Goal: Information Seeking & Learning: Find specific fact

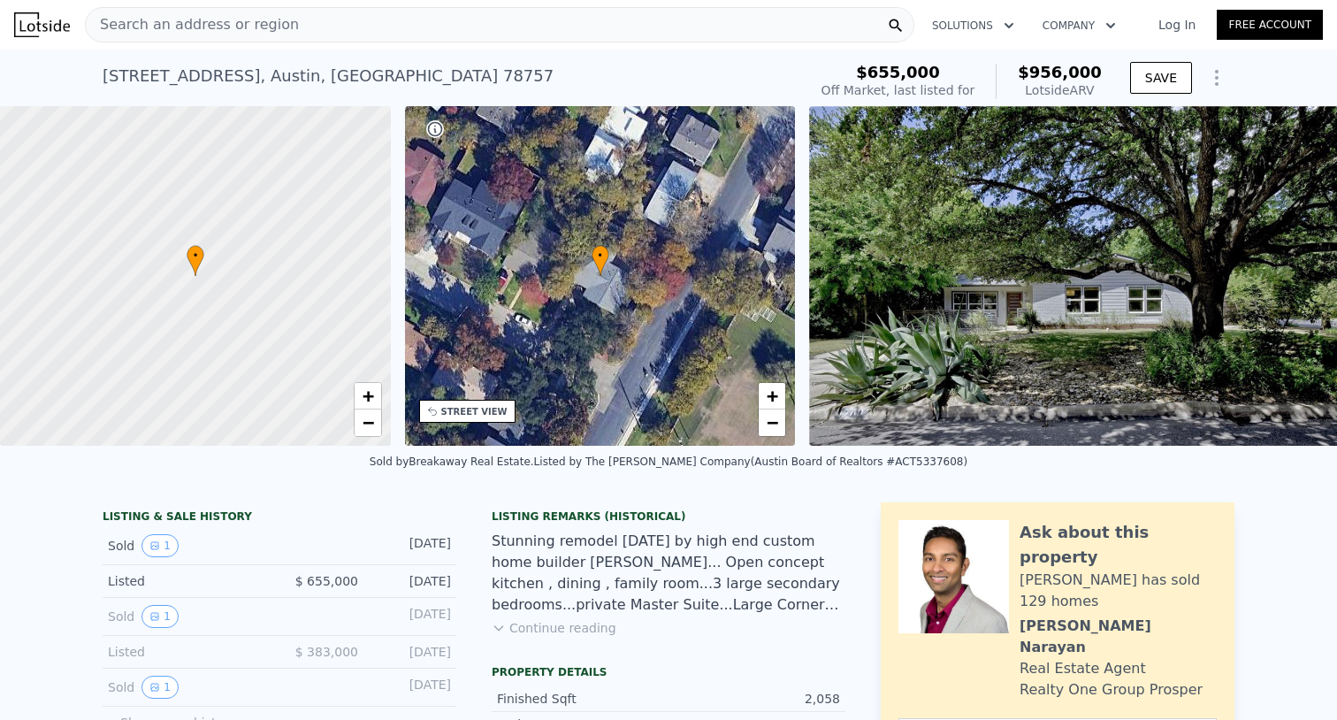
click at [1220, 73] on icon "Show Options" at bounding box center [1216, 77] width 21 height 21
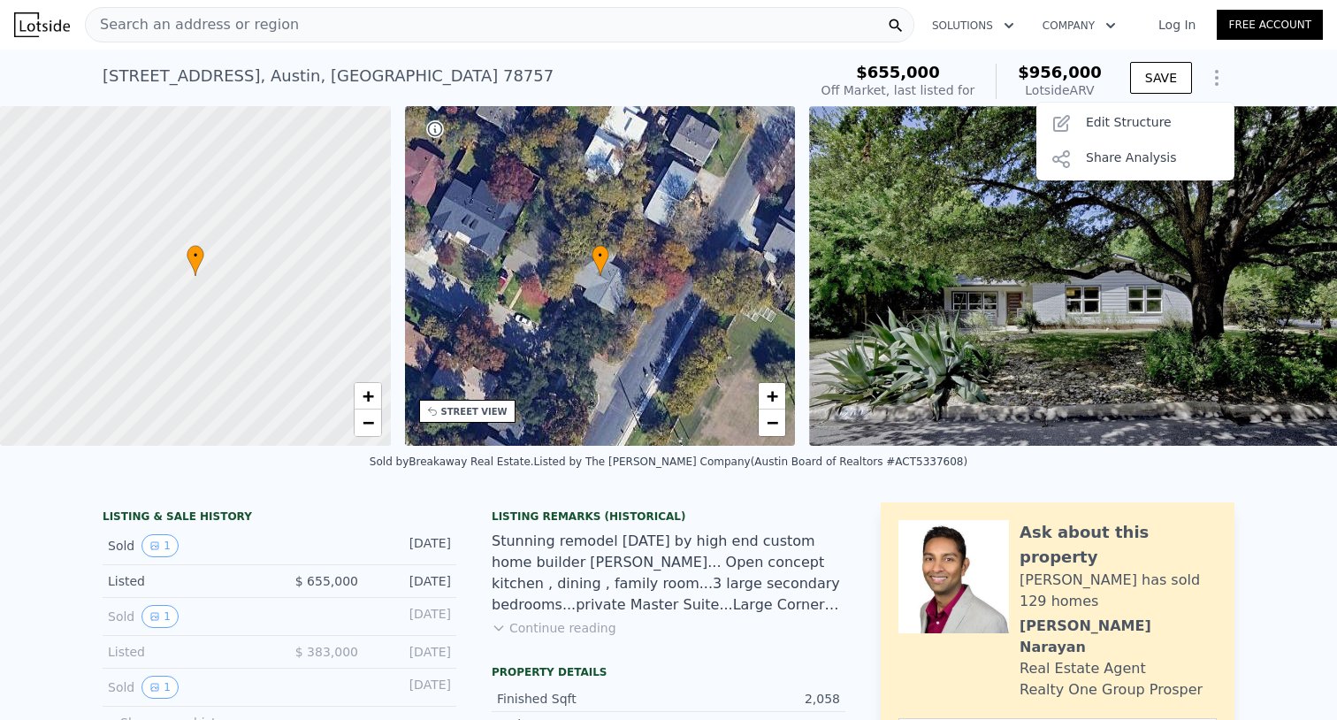
click at [1220, 73] on icon "Show Options" at bounding box center [1216, 77] width 21 height 21
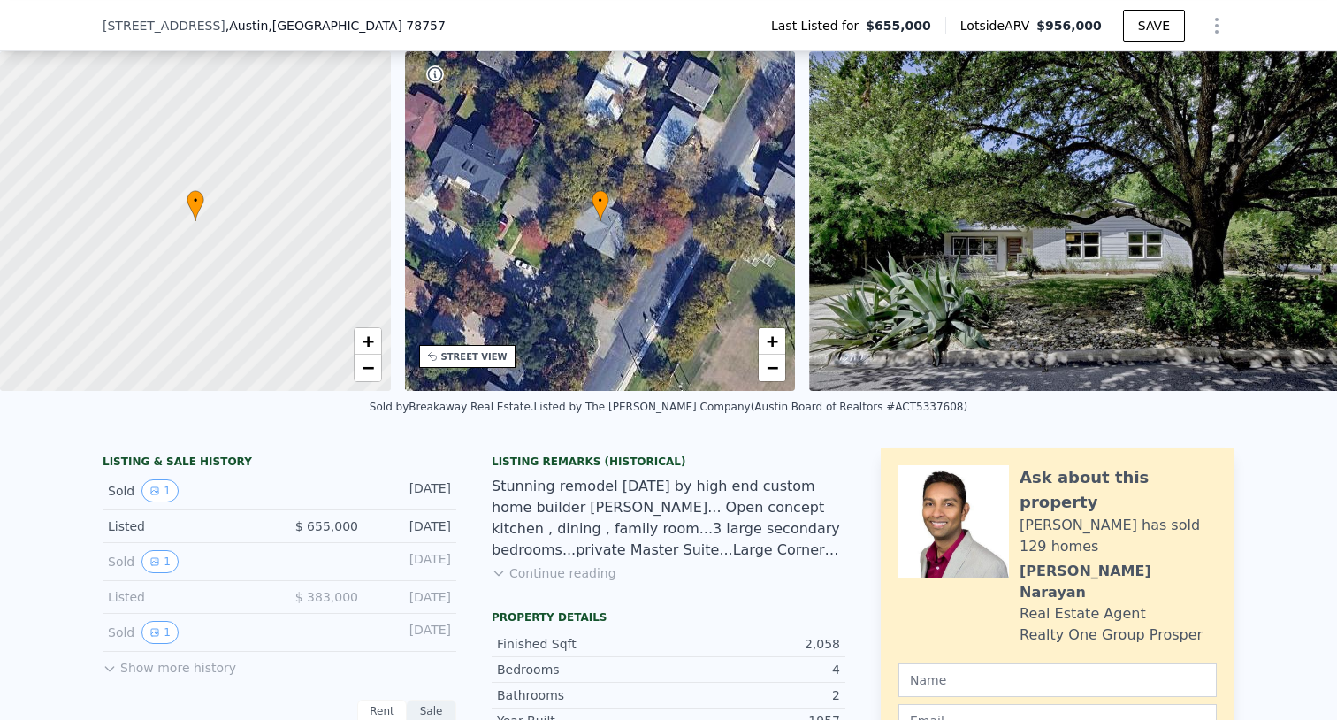
scroll to position [117, 0]
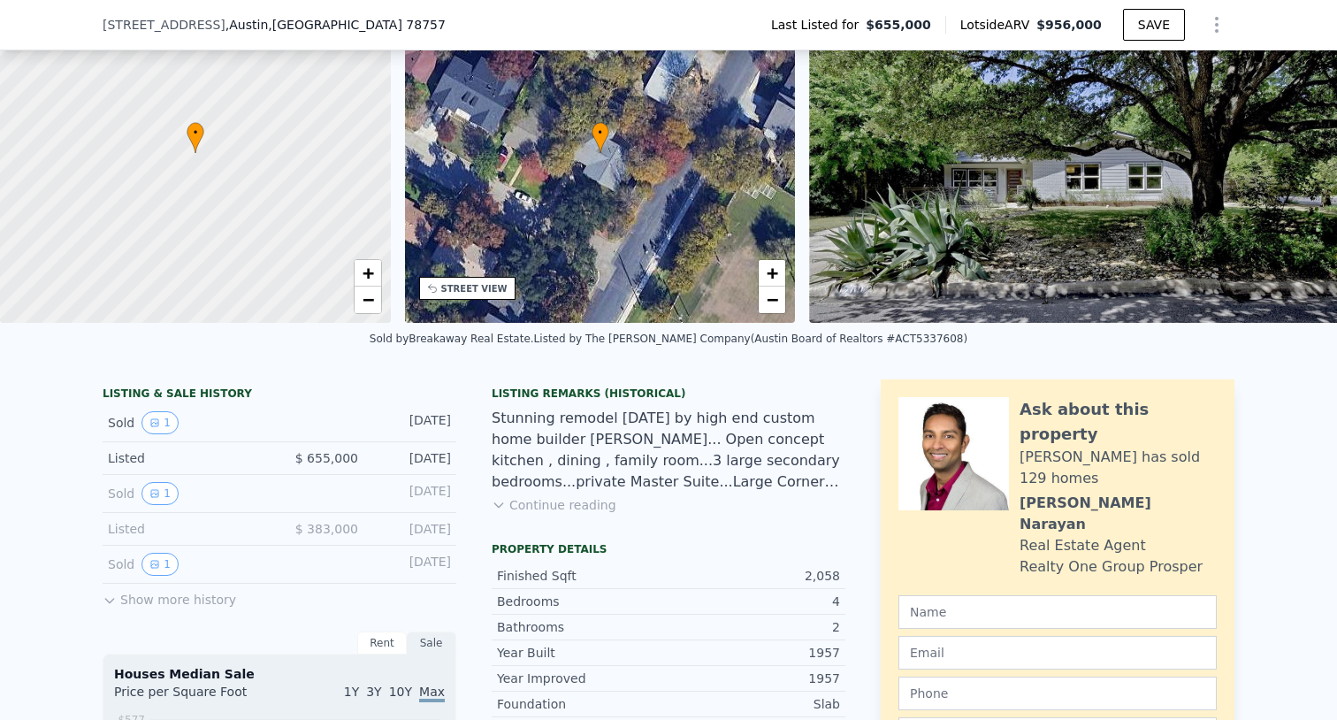
click at [123, 608] on button "Show more history" at bounding box center [170, 596] width 134 height 25
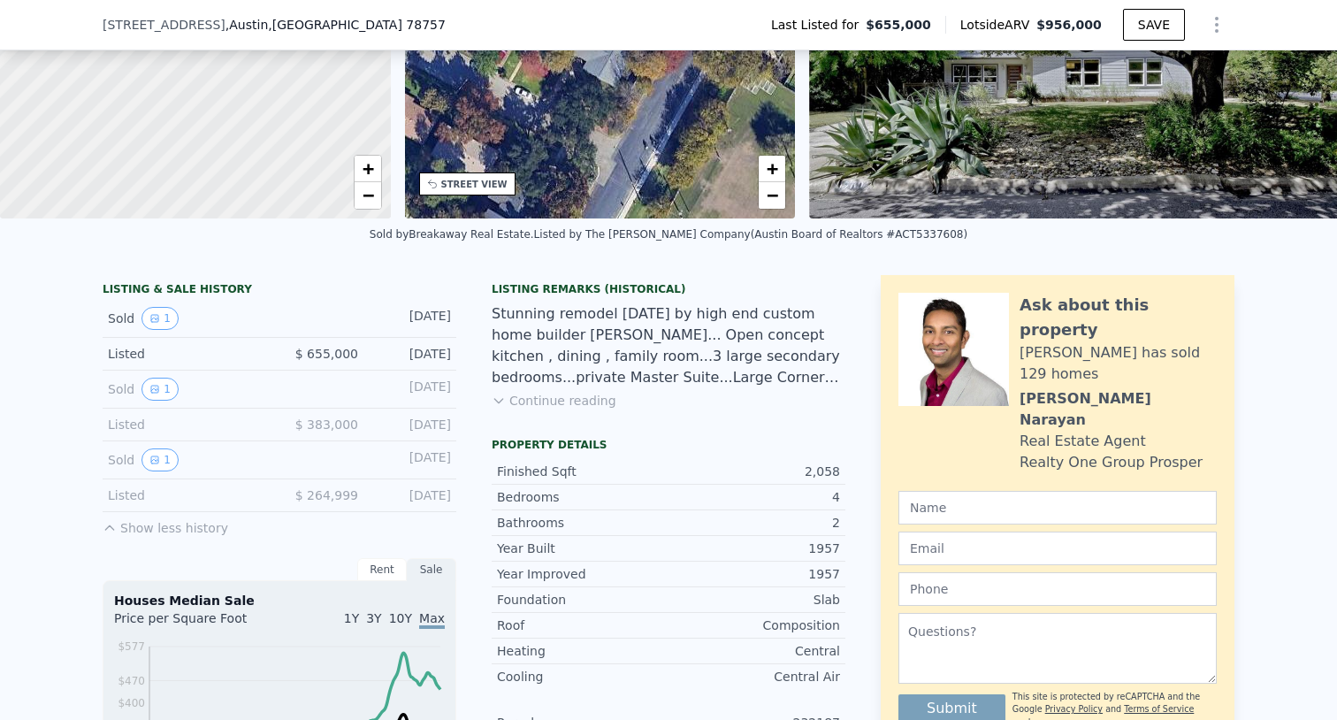
scroll to position [232, 0]
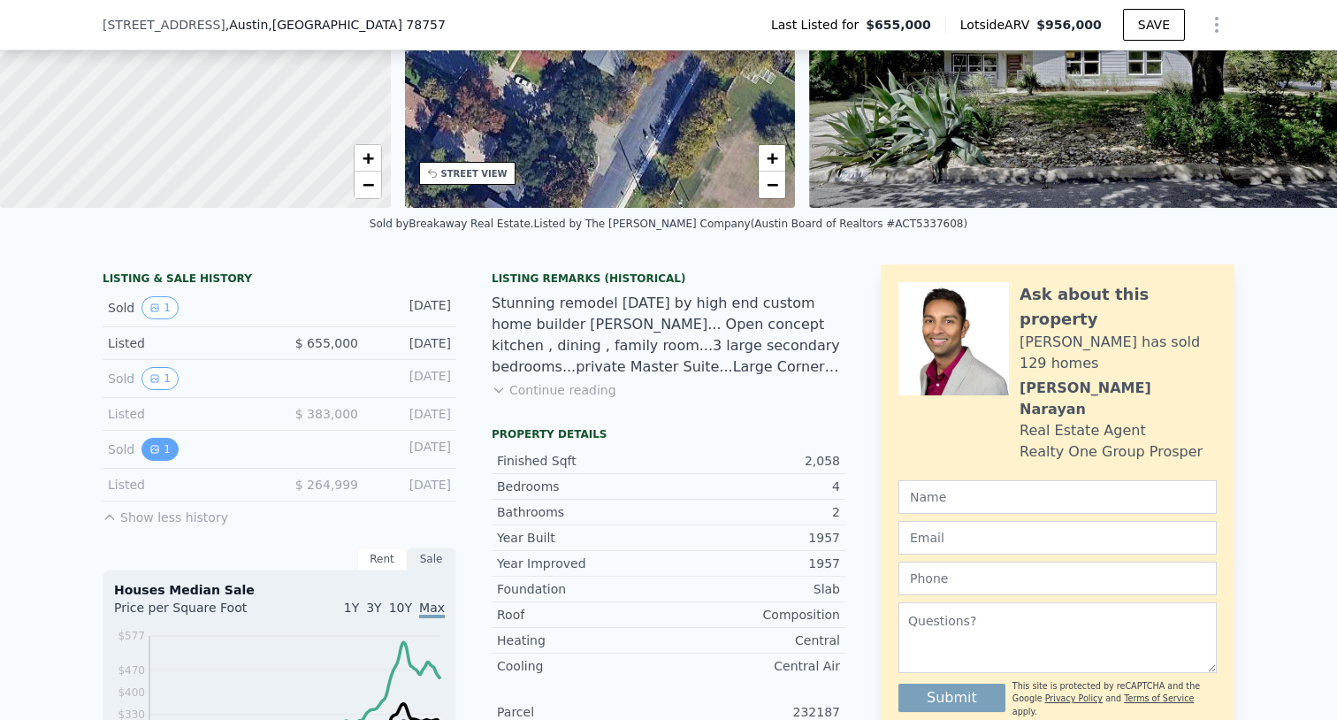
click at [163, 449] on button "1" at bounding box center [160, 449] width 37 height 23
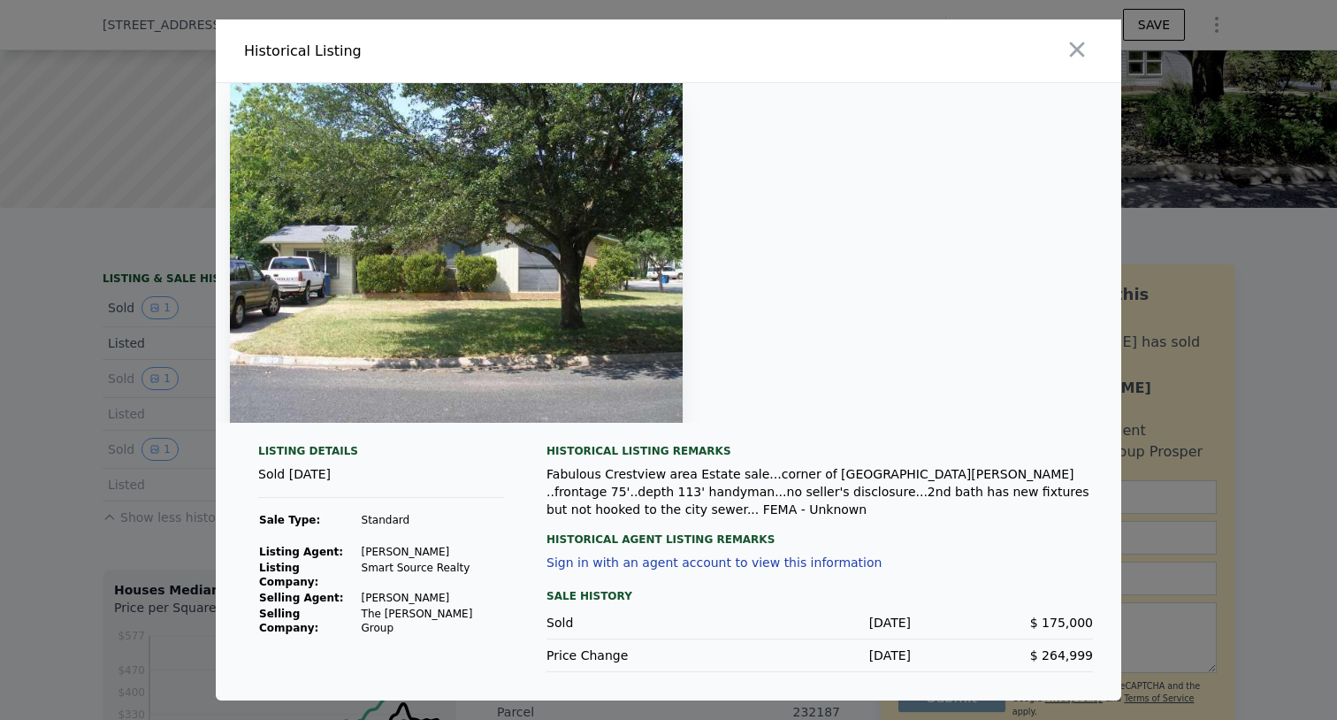
click at [802, 484] on div "Fabulous Crestview area Estate sale...corner of [GEOGRAPHIC_DATA][PERSON_NAME] …" at bounding box center [820, 491] width 547 height 53
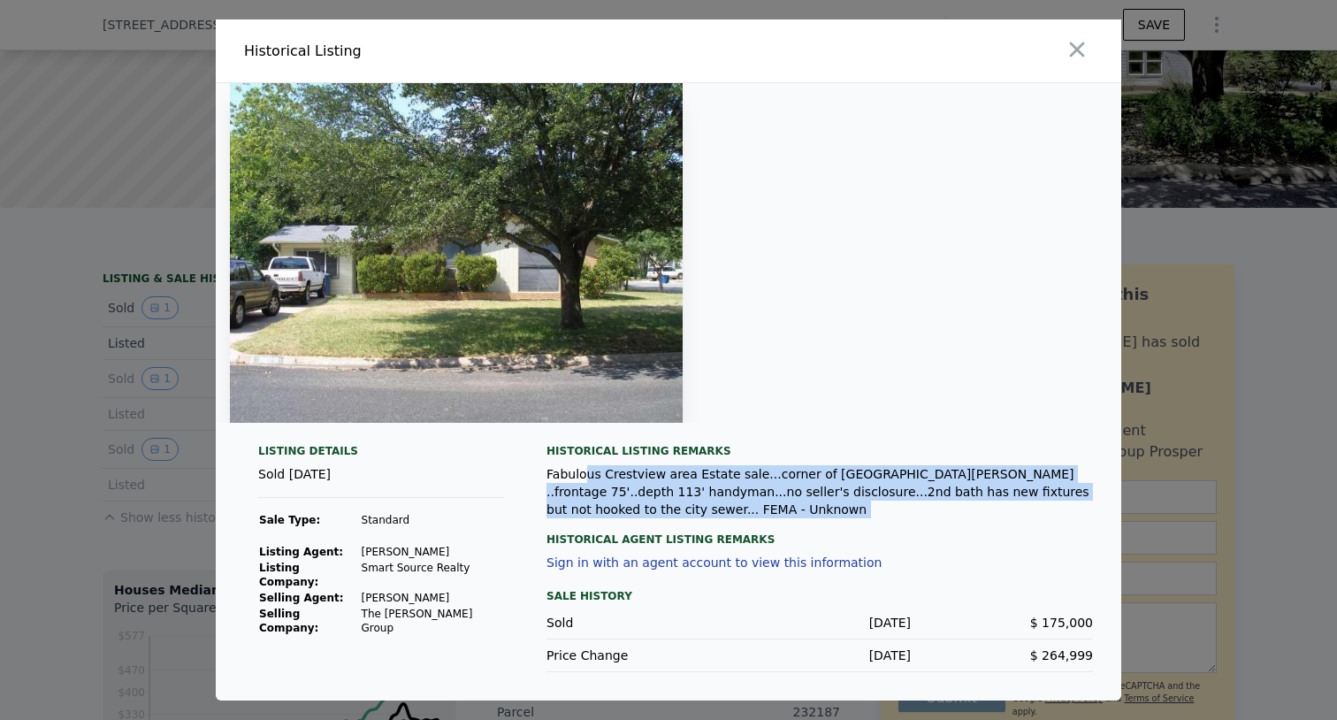
drag, startPoint x: 648, startPoint y: 524, endPoint x: 582, endPoint y: 467, distance: 87.2
click at [582, 467] on div "Historical Listing remarks Fabulous Crestview area Estate sale...corner of Dwyc…" at bounding box center [820, 558] width 547 height 228
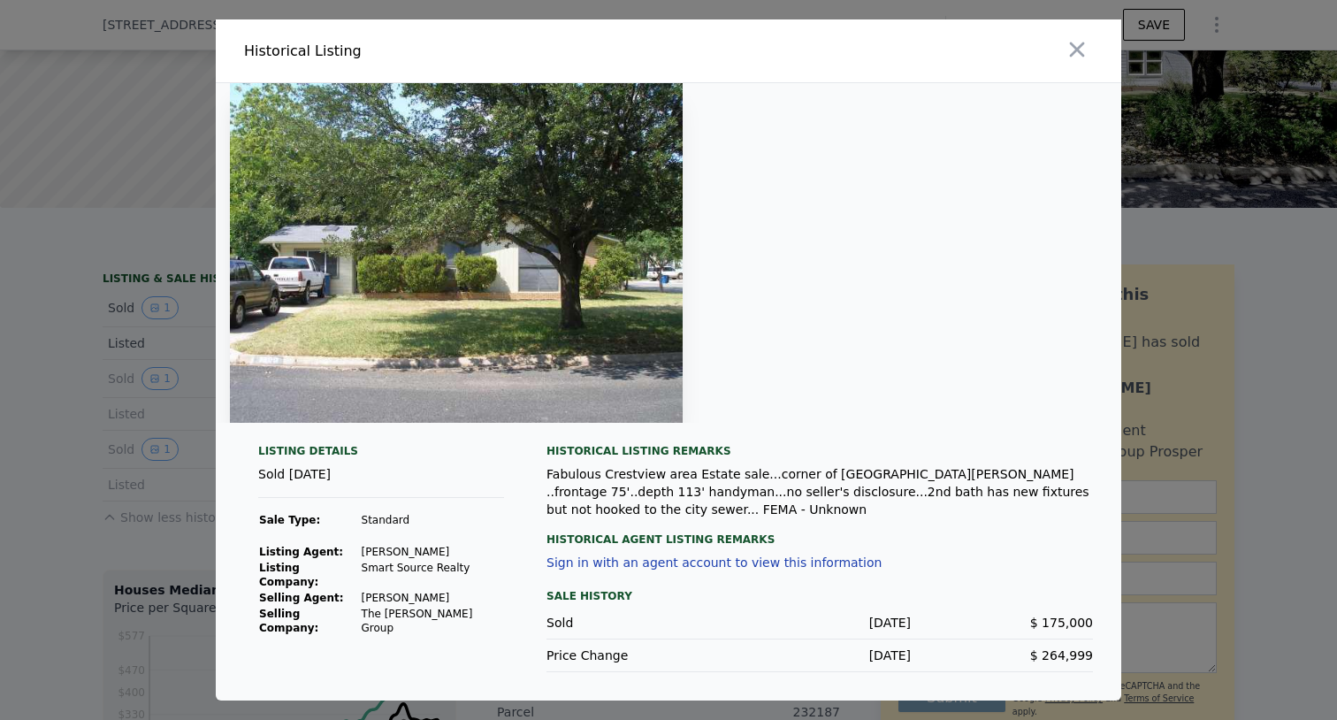
click at [563, 468] on div "Fabulous Crestview area Estate sale...corner of [GEOGRAPHIC_DATA][PERSON_NAME] …" at bounding box center [820, 491] width 547 height 53
click at [1071, 60] on icon "button" at bounding box center [1077, 49] width 25 height 25
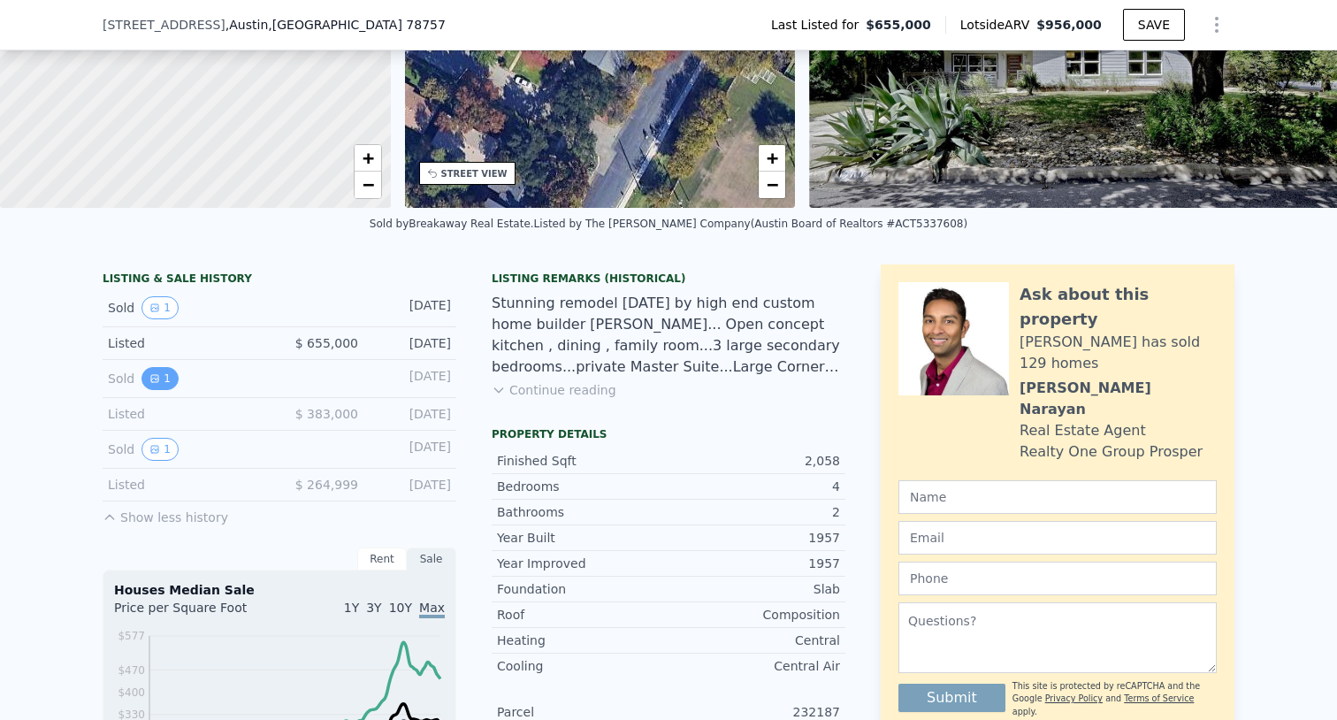
click at [172, 375] on button "1" at bounding box center [160, 378] width 37 height 23
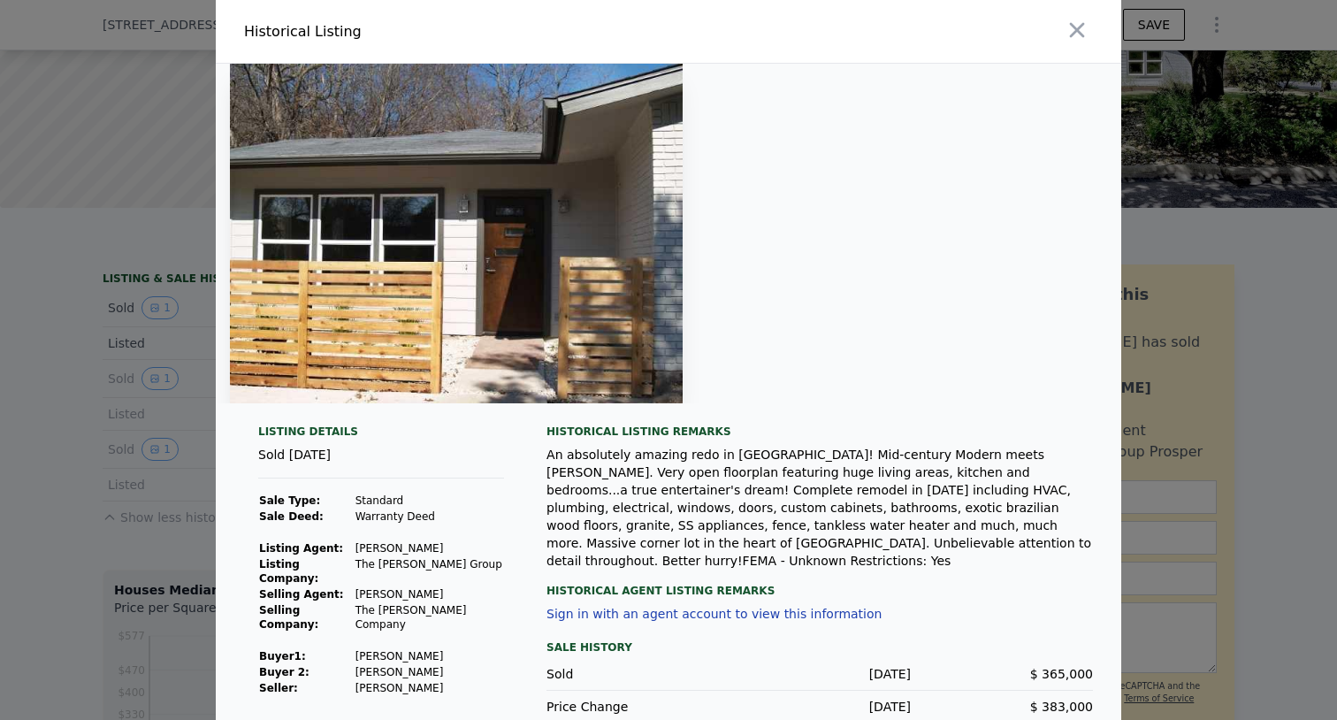
scroll to position [0, 0]
click at [1067, 29] on icon "button" at bounding box center [1077, 30] width 25 height 25
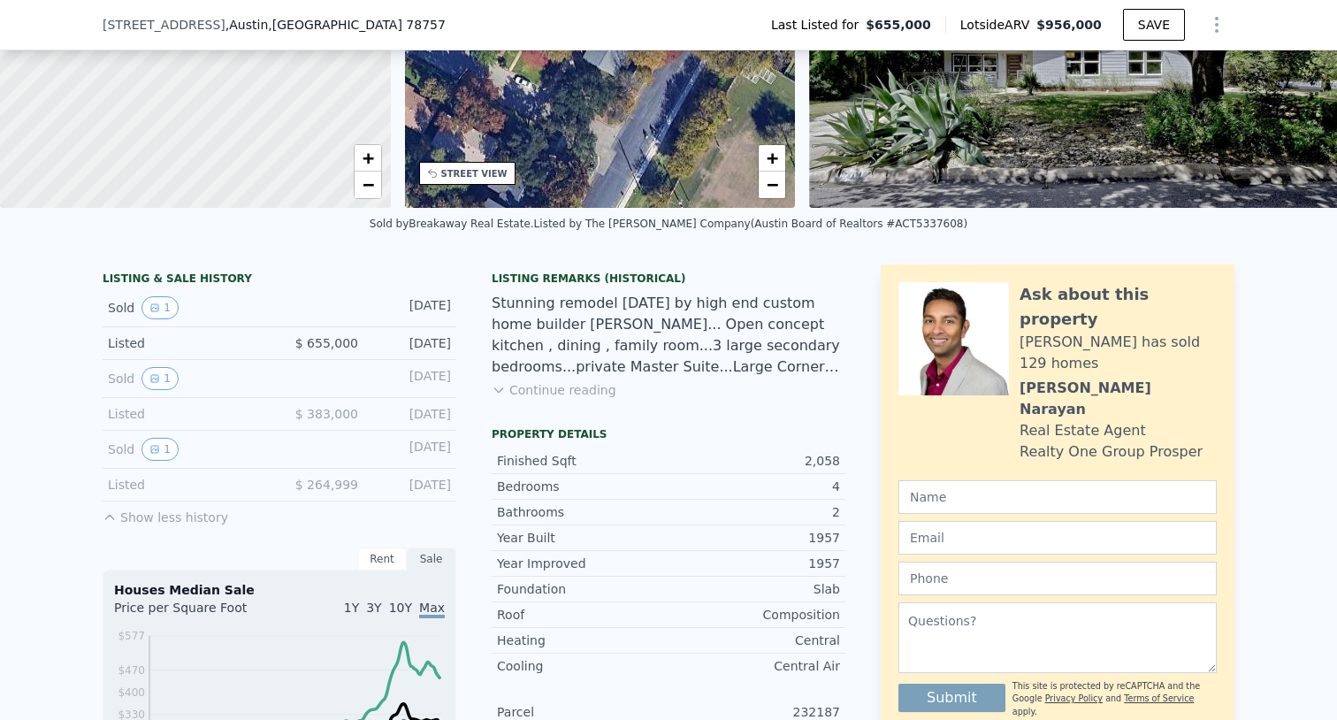
click at [119, 449] on div "Sold 1" at bounding box center [186, 449] width 157 height 23
click at [142, 447] on button "1" at bounding box center [160, 449] width 37 height 23
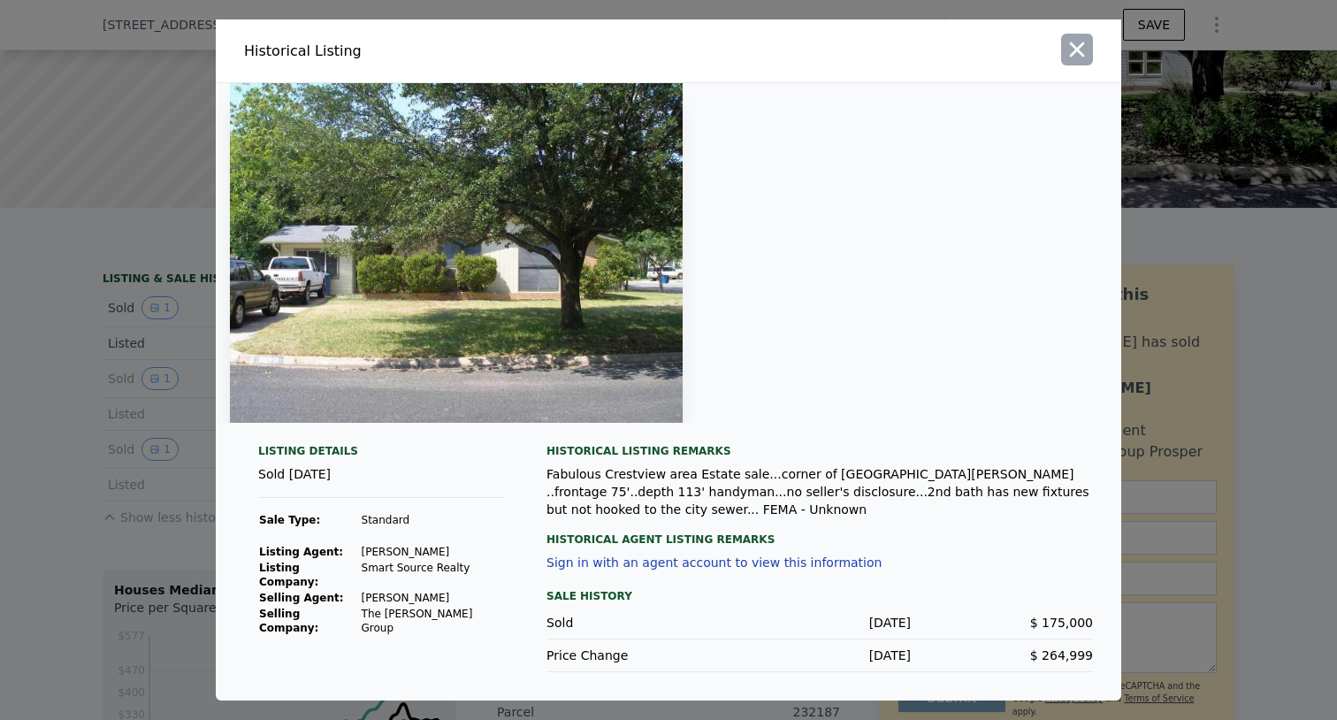
click at [1079, 46] on icon "button" at bounding box center [1077, 49] width 25 height 25
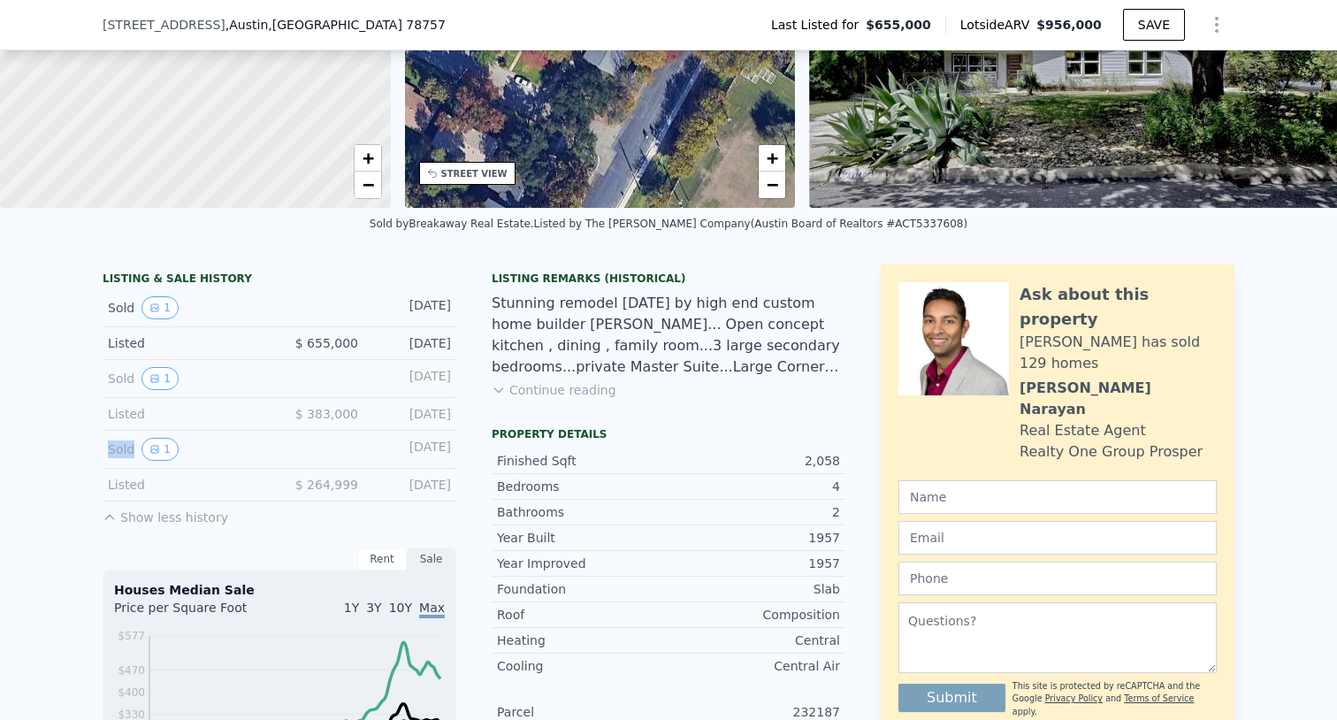
click at [520, 386] on button "Continue reading" at bounding box center [554, 390] width 125 height 18
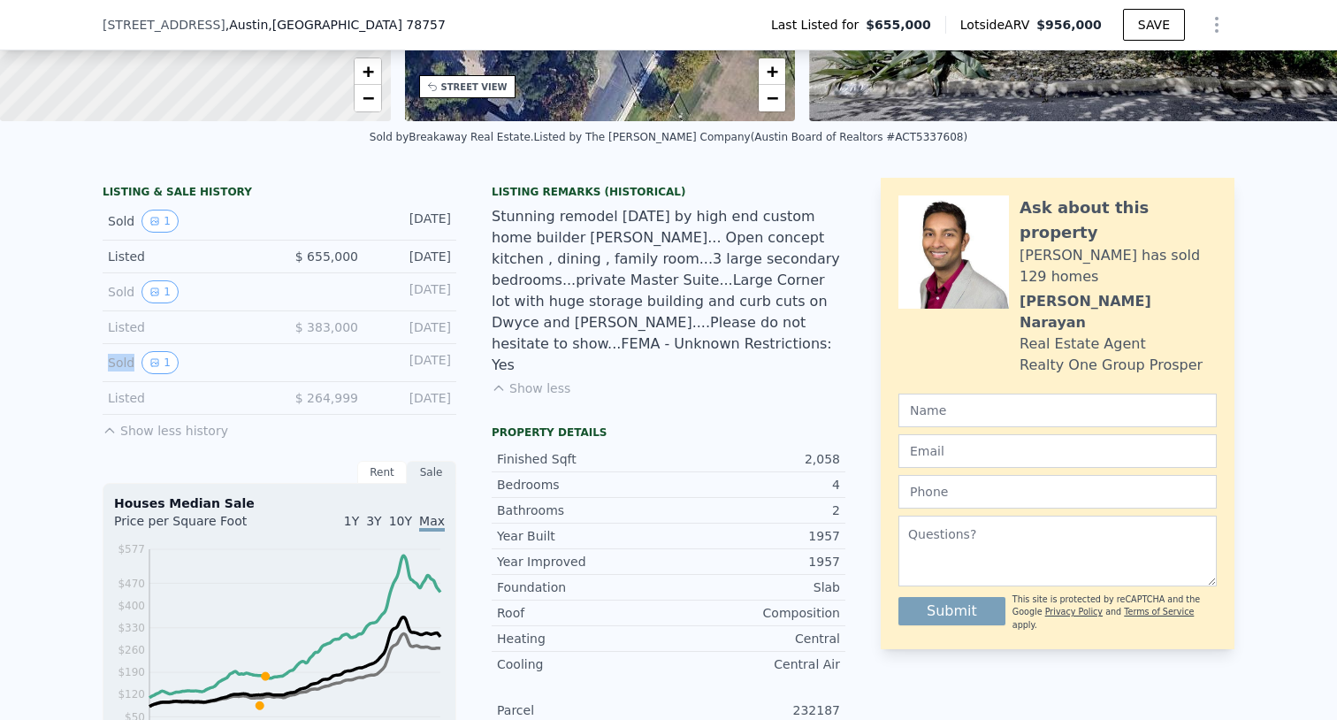
scroll to position [315, 0]
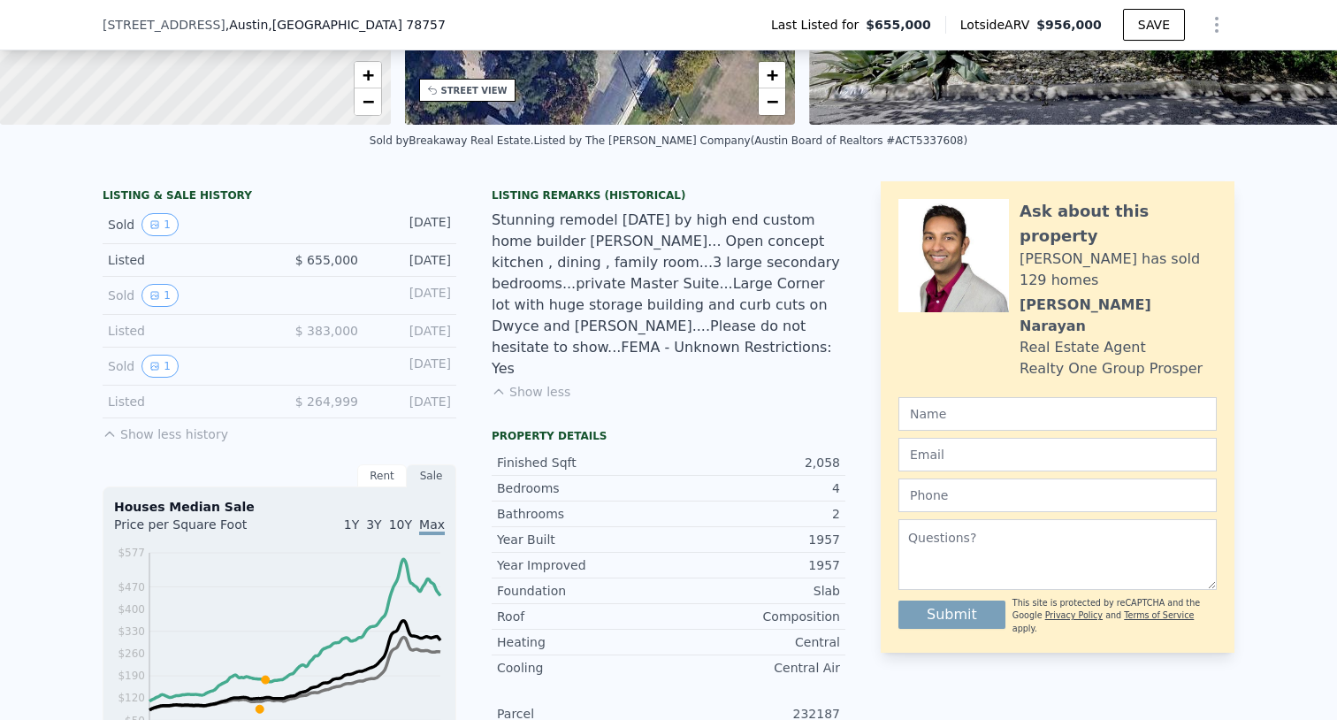
click at [173, 279] on div "Sold 1 [DATE]" at bounding box center [280, 296] width 354 height 38
click at [157, 371] on button "1" at bounding box center [160, 366] width 37 height 23
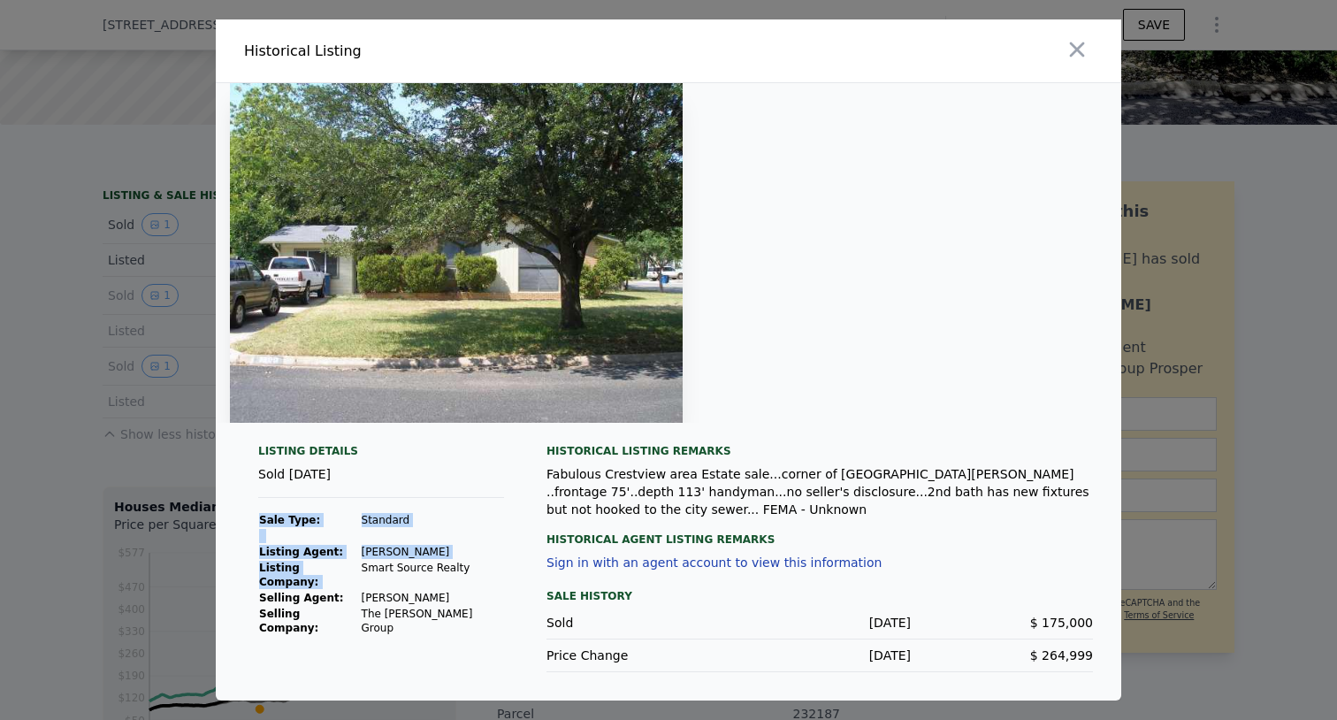
drag, startPoint x: 360, startPoint y: 565, endPoint x: 463, endPoint y: 566, distance: 102.6
click at [463, 566] on div "Listing Details Sold [DATE] Sale Type: Standard Listing Agent: [PERSON_NAME] Li…" at bounding box center [381, 558] width 274 height 228
copy tbody "Sale Type: Standard Listing Agent: [PERSON_NAME] Listing Company:"
click at [1077, 57] on icon "button" at bounding box center [1077, 49] width 25 height 25
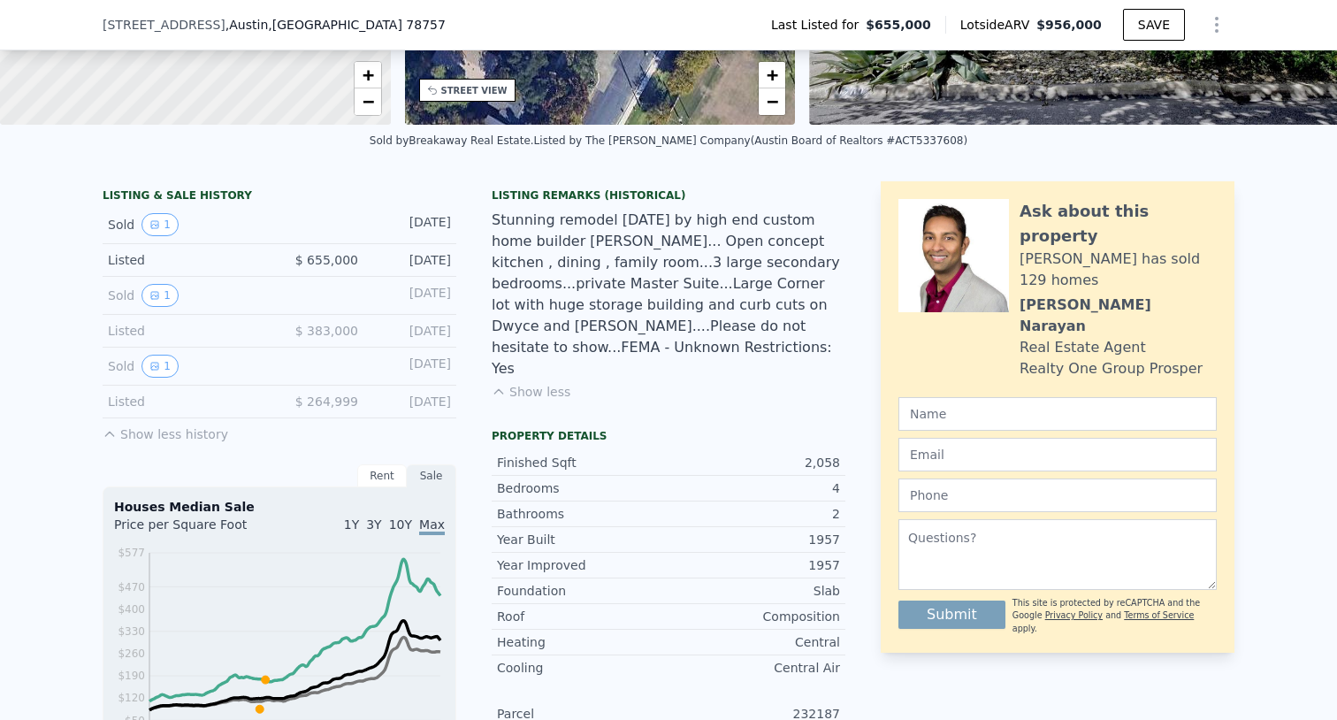
scroll to position [379, 0]
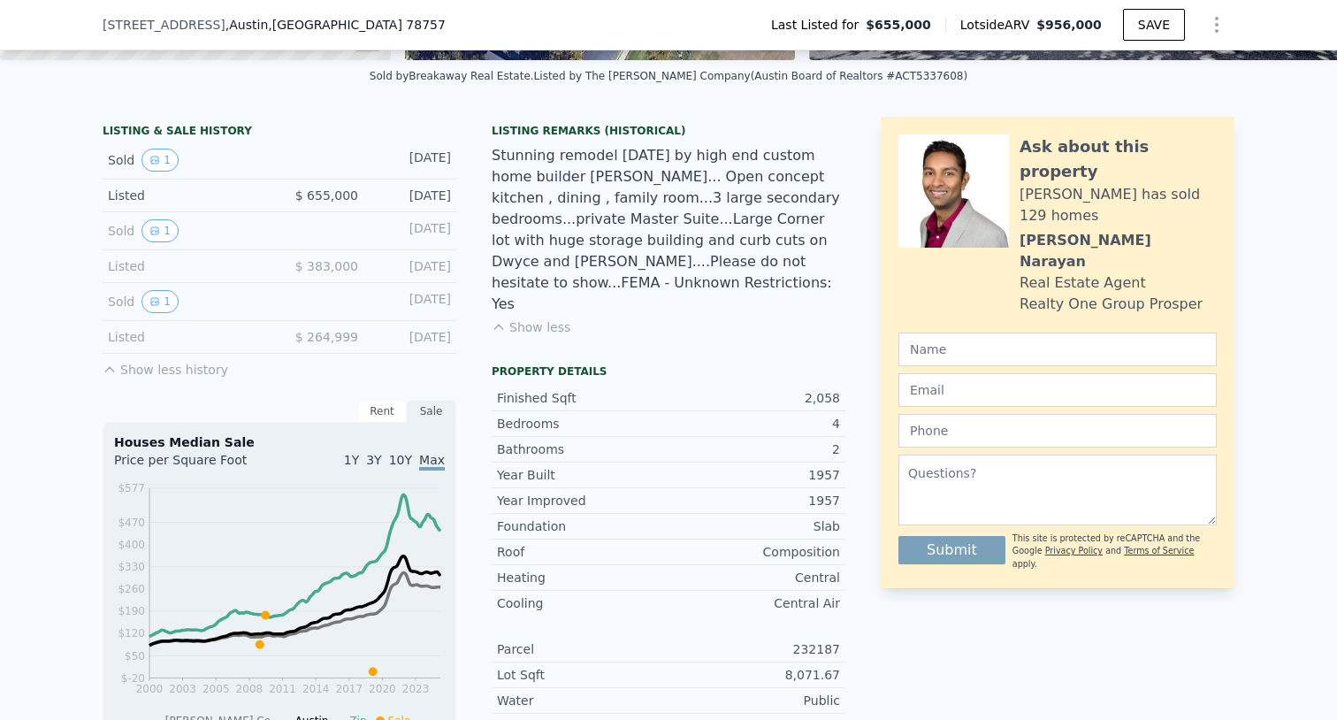
click at [160, 368] on button "Show less history" at bounding box center [166, 366] width 126 height 25
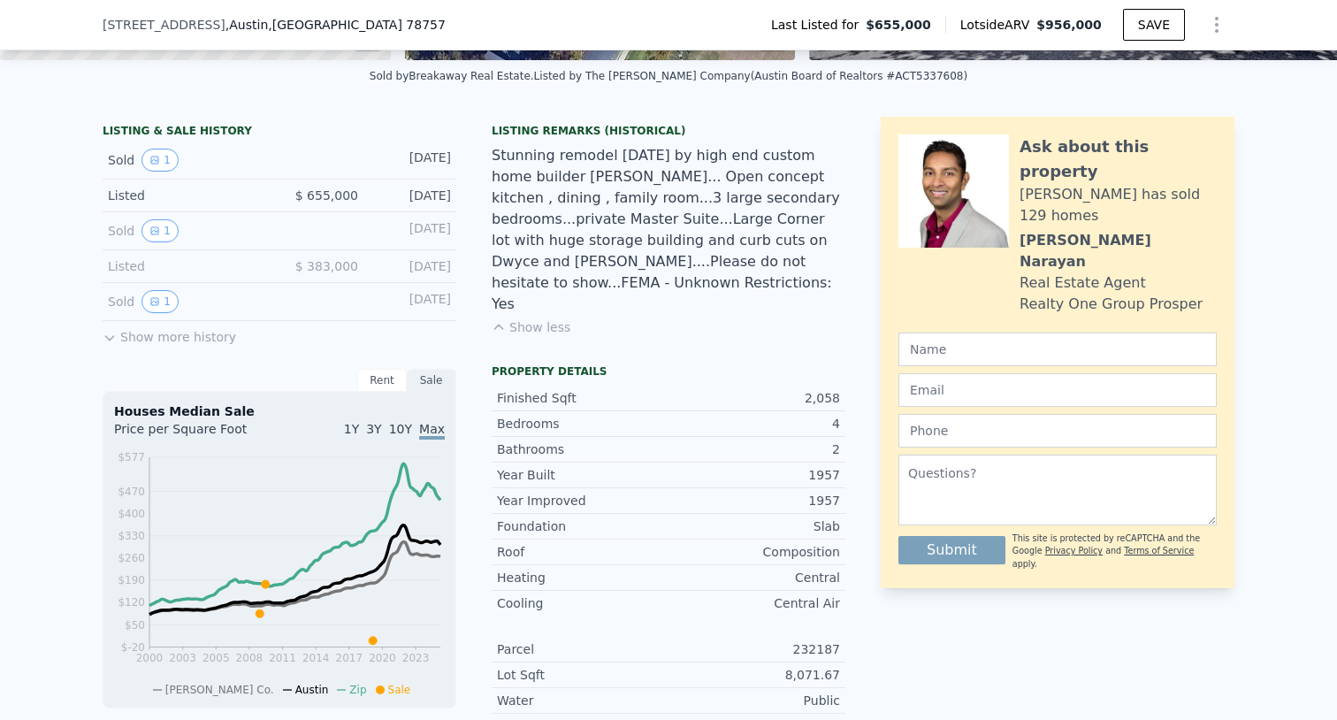
click at [164, 344] on button "Show more history" at bounding box center [170, 333] width 134 height 25
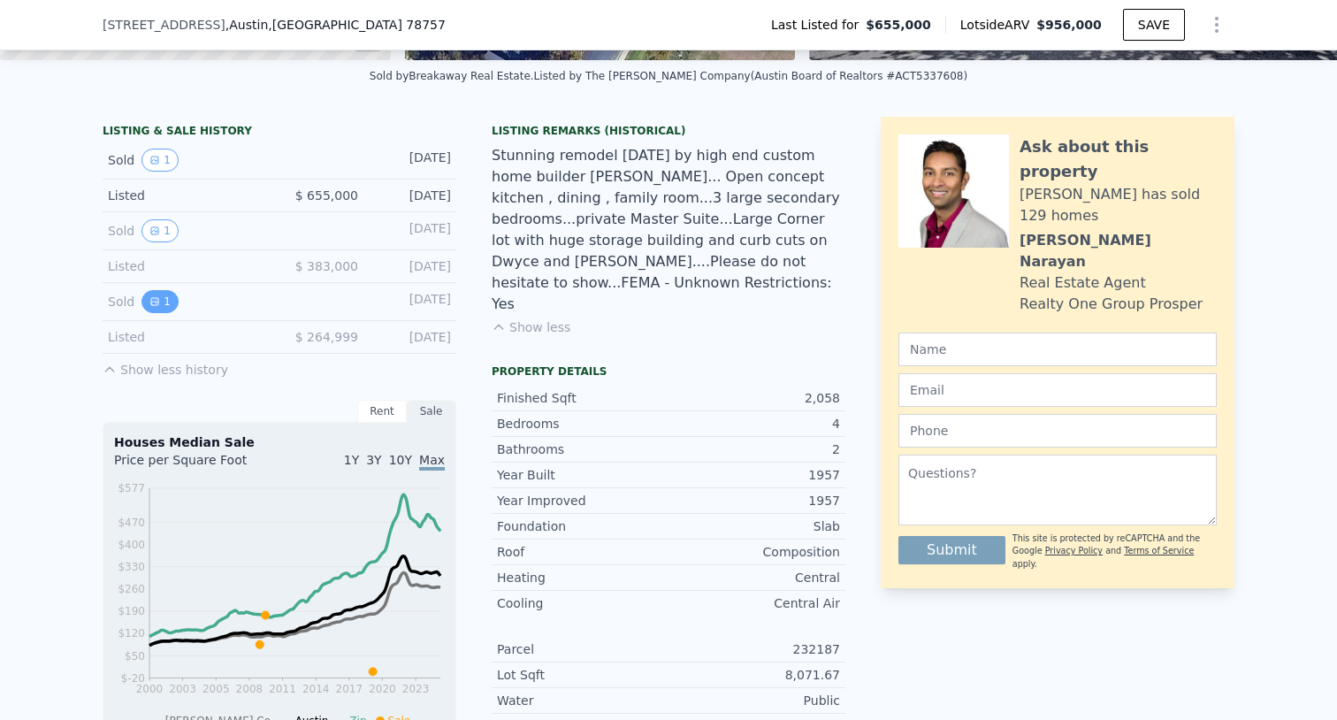
click at [153, 295] on button "1" at bounding box center [160, 301] width 37 height 23
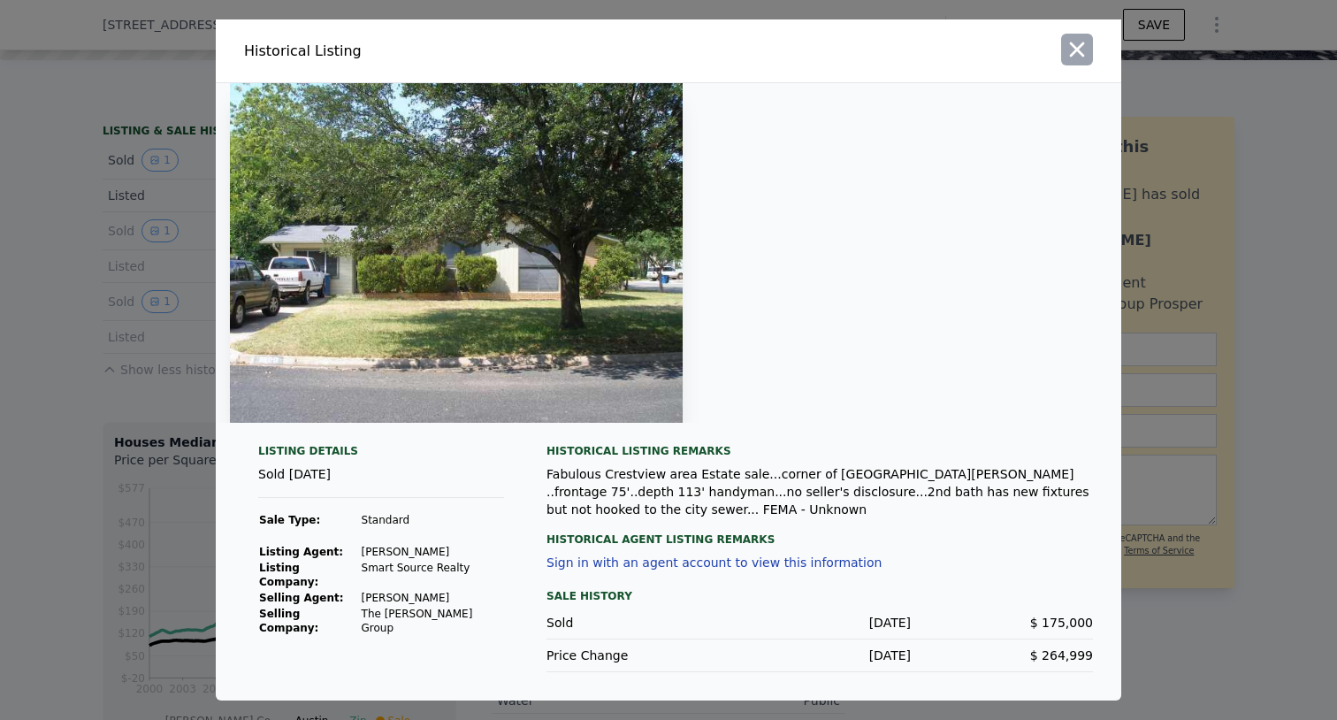
click at [1086, 54] on icon "button" at bounding box center [1077, 49] width 25 height 25
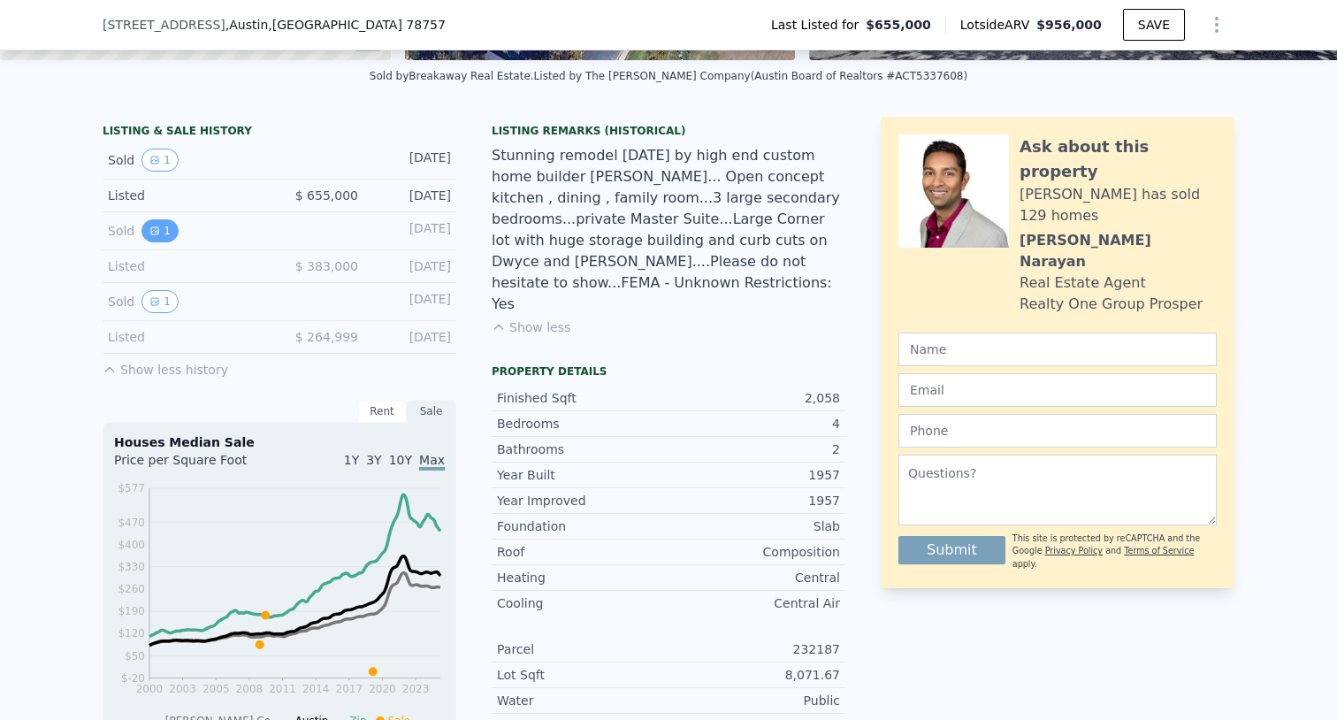
click at [158, 228] on icon "View historical data" at bounding box center [154, 231] width 11 height 11
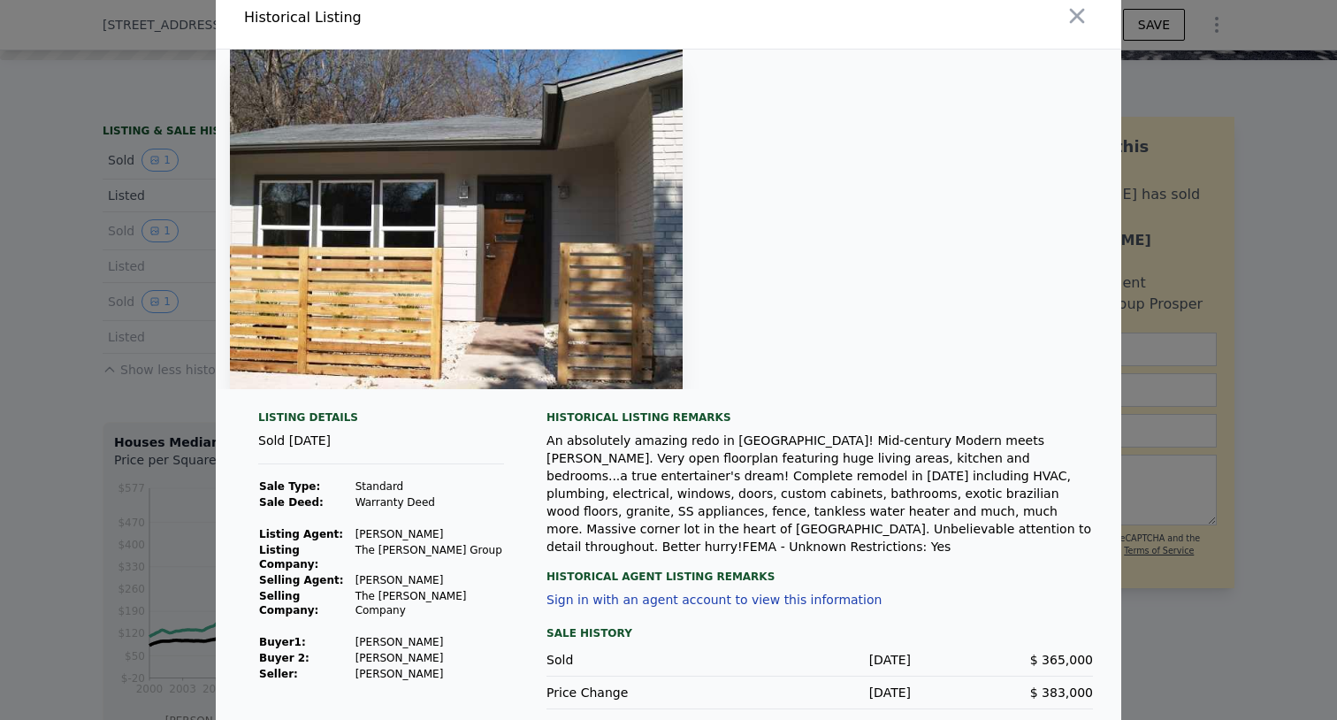
scroll to position [13, 0]
